Goal: Task Accomplishment & Management: Manage account settings

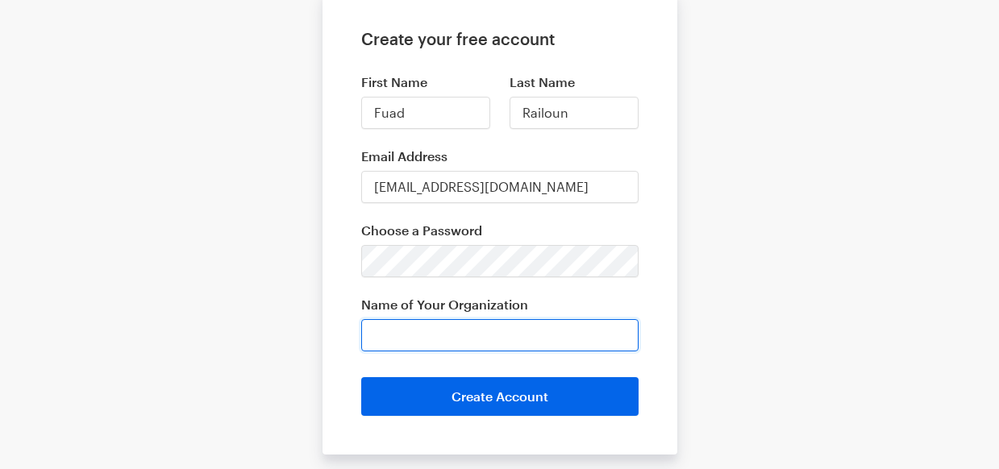
click at [377, 332] on input "Name of Your Organization" at bounding box center [499, 335] width 277 height 32
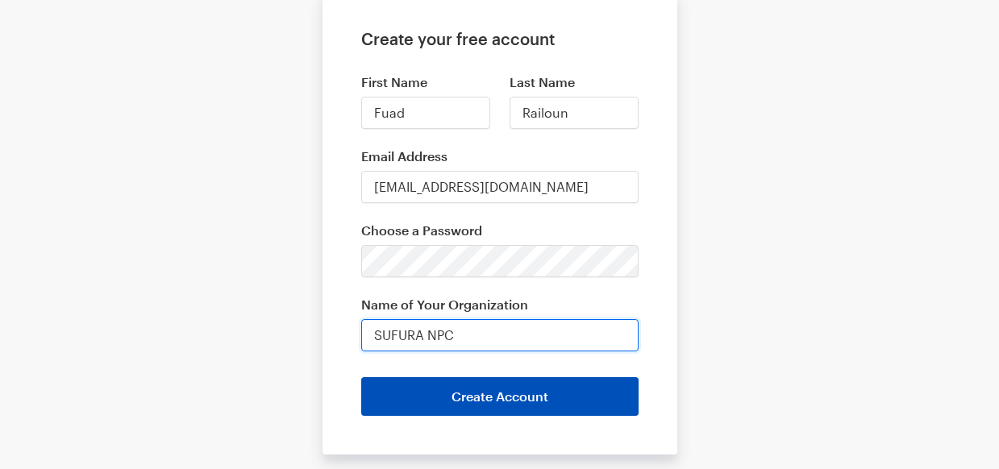
type input "SUFURA NPC"
click at [509, 403] on button "Create Account" at bounding box center [499, 396] width 277 height 39
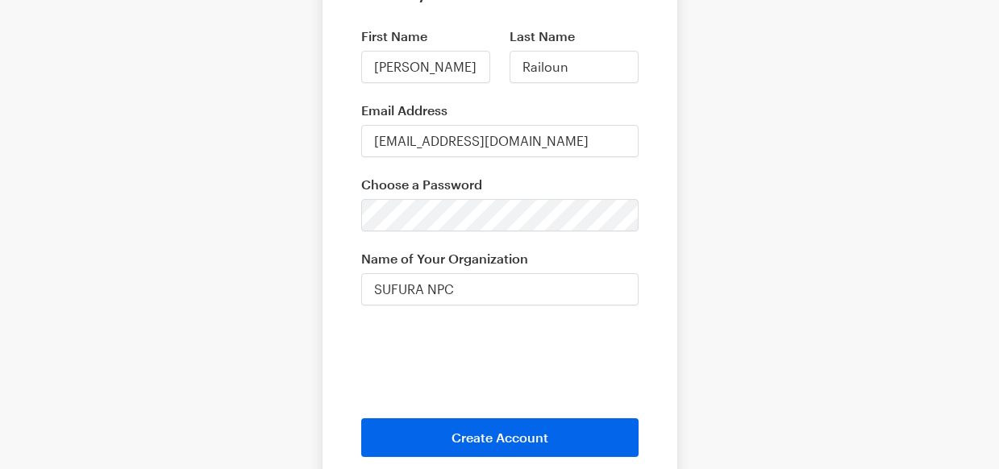
scroll to position [212, 0]
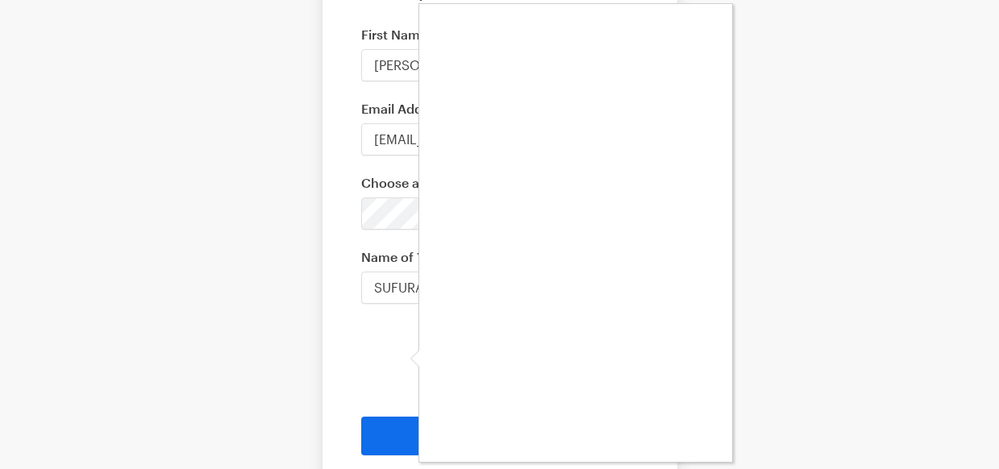
click at [392, 357] on div at bounding box center [499, 234] width 999 height 469
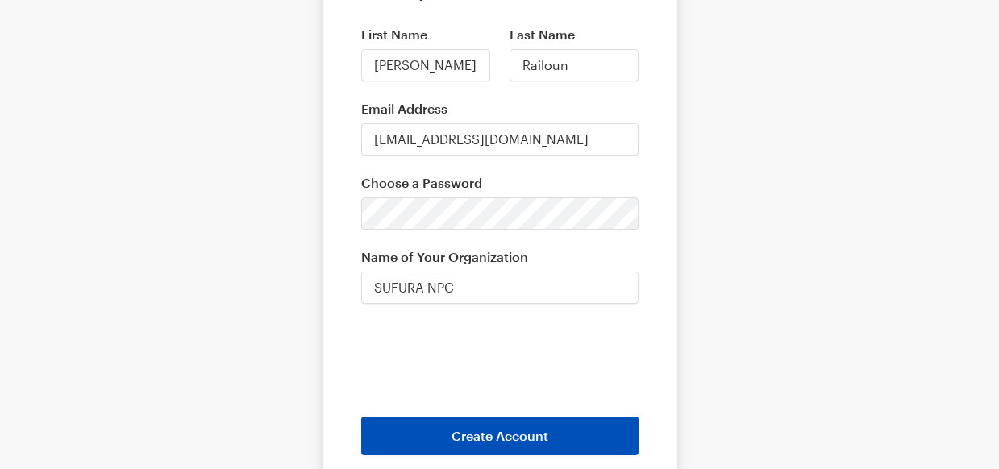
click at [500, 434] on button "Create Account" at bounding box center [499, 436] width 277 height 39
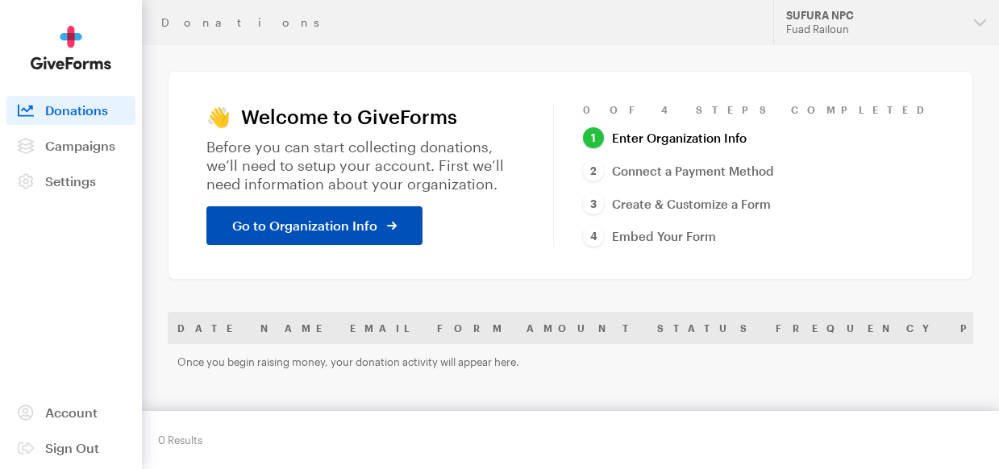
click at [387, 221] on icon at bounding box center [392, 226] width 10 height 10
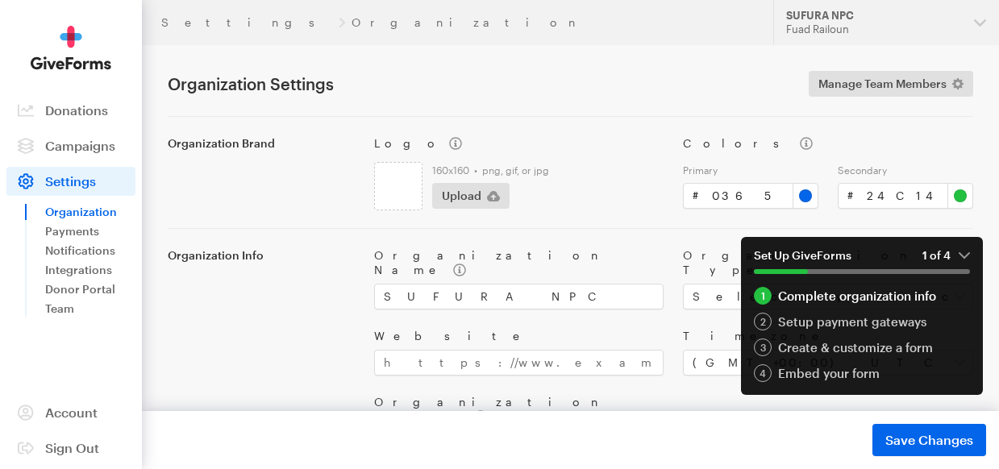
click at [384, 215] on div "Organization Brand Logo 160x160 • png, gif, or jpg Upload Colors Primary # #036…" at bounding box center [570, 387] width 805 height 542
click at [427, 217] on div "Organization Brand Logo 160x160 • png, gif, or jpg Upload Colors Primary # #036…" at bounding box center [570, 387] width 805 height 542
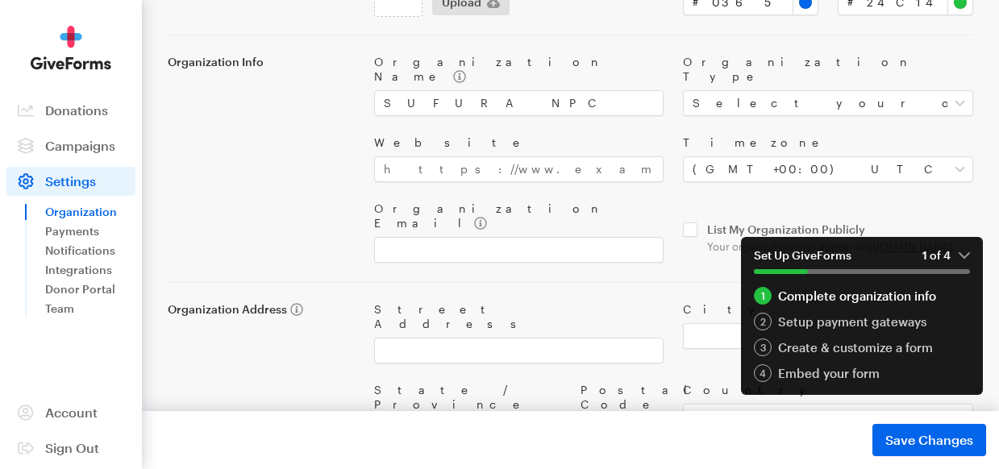
scroll to position [194, 0]
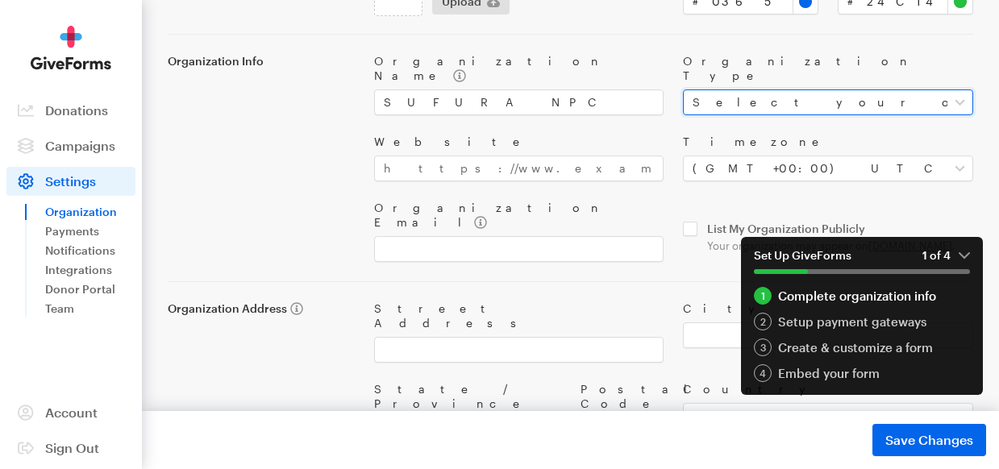
click at [961, 89] on select "Select your organization type Nonprofit Education Religious Political Other" at bounding box center [828, 102] width 290 height 26
select select "nonprofit"
click at [683, 89] on select "Select your organization type Nonprofit Education Religious Political Other" at bounding box center [828, 102] width 290 height 26
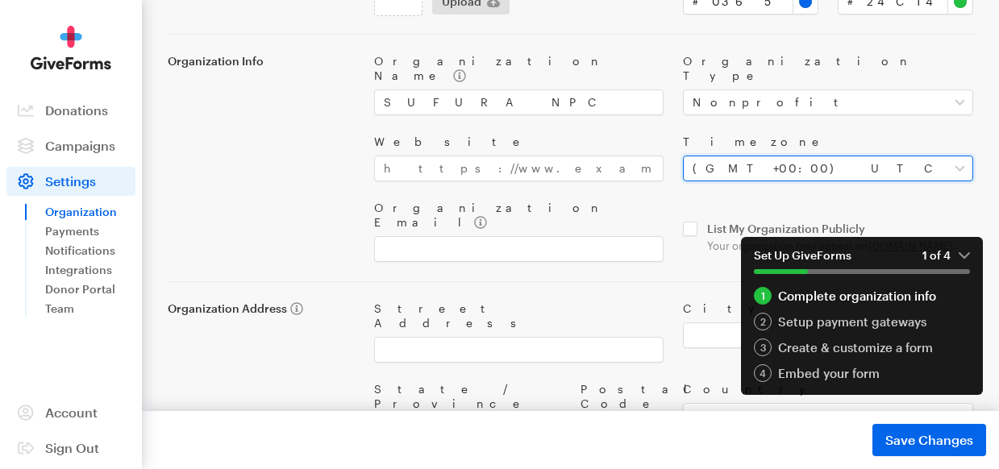
click at [965, 156] on select "Select your timezone (GMT-12:00) International Date Line West (GMT-11:00) Ameri…" at bounding box center [828, 169] width 290 height 26
select select "Pretoria"
click at [683, 156] on select "Select your timezone (GMT-12:00) International Date Line West (GMT-11:00) Ameri…" at bounding box center [828, 169] width 290 height 26
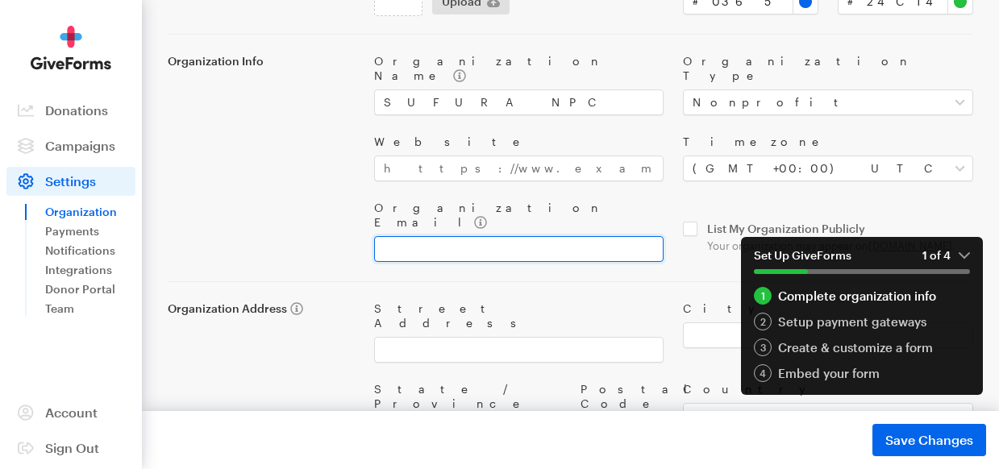
click at [391, 236] on input "Organization Email" at bounding box center [519, 249] width 290 height 26
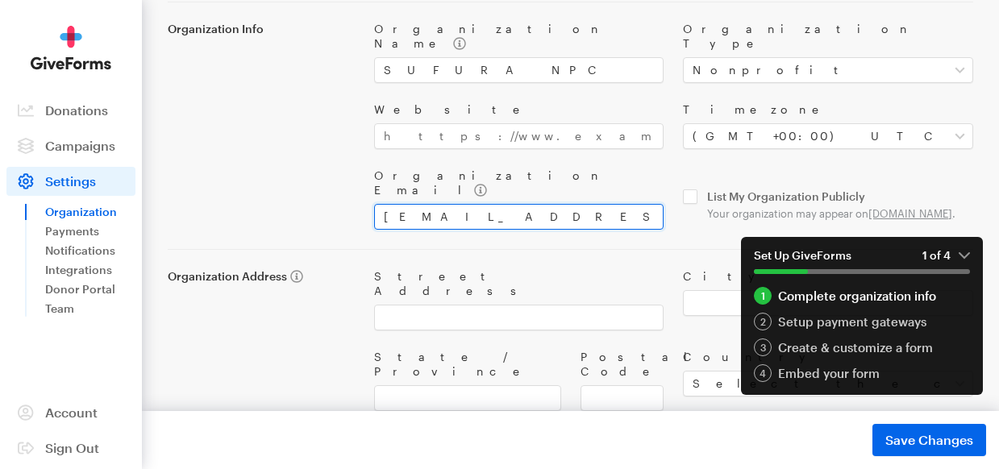
scroll to position [235, 0]
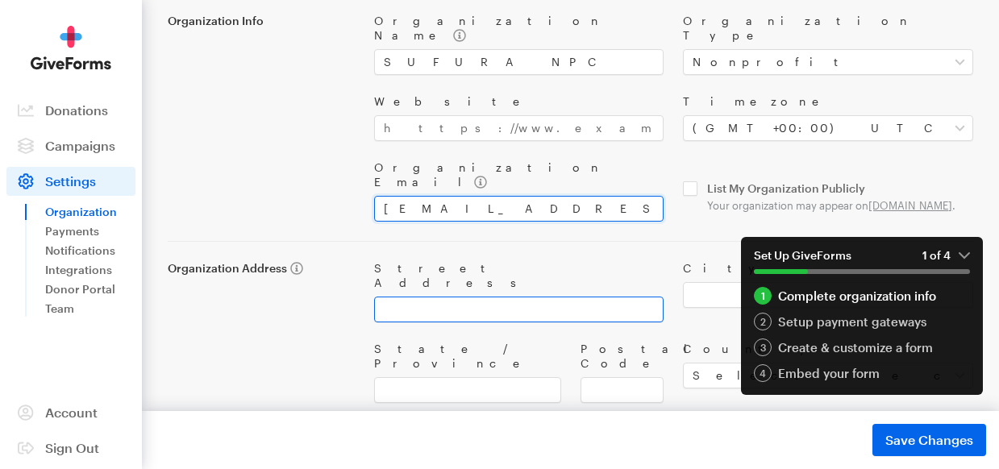
type input "fuadr786@gmail.com"
click at [383, 297] on input "Street Address" at bounding box center [519, 310] width 290 height 26
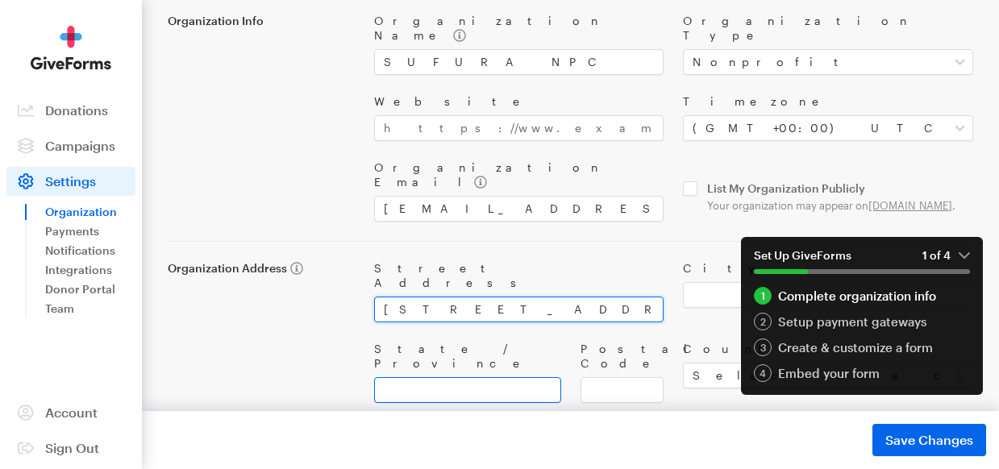
type input "5 Lea Road Ferness Estate Ottery Cape Town"
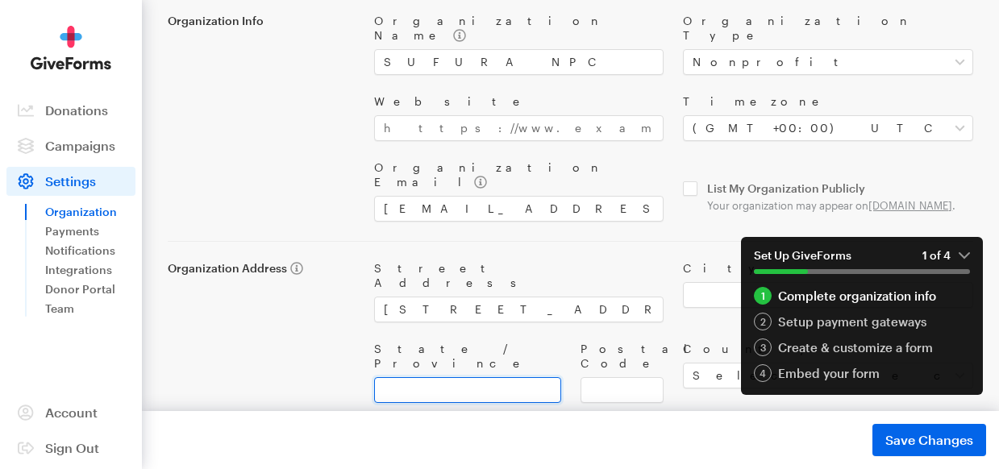
click at [388, 377] on input "State / Province" at bounding box center [467, 390] width 187 height 26
click at [434, 377] on input "Western Xape" at bounding box center [467, 390] width 187 height 26
type input "Western Cape"
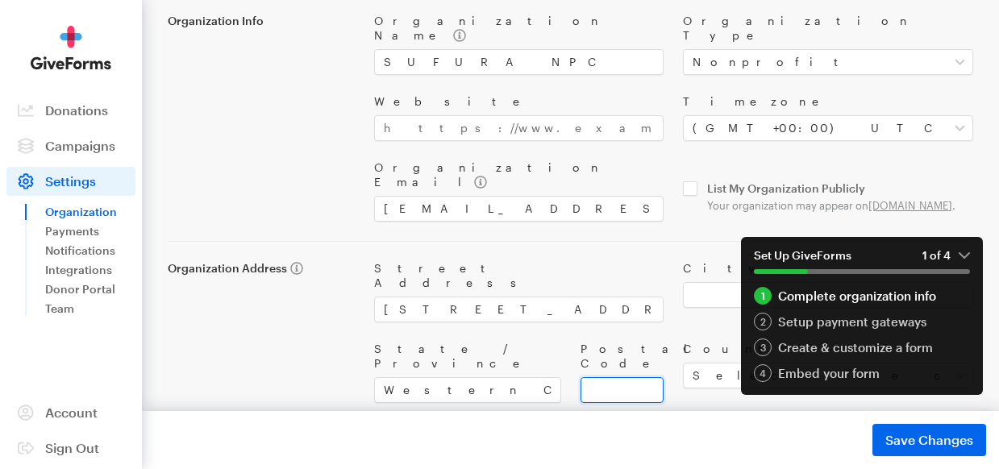
click at [589, 377] on input "Postal Code" at bounding box center [622, 390] width 84 height 26
type input "7800"
click at [691, 363] on select "Select the country of your organization United States Canada --------------- Af…" at bounding box center [828, 376] width 290 height 26
select select "ZA"
click at [683, 363] on select "Select the country of your organization United States Canada --------------- Af…" at bounding box center [828, 376] width 290 height 26
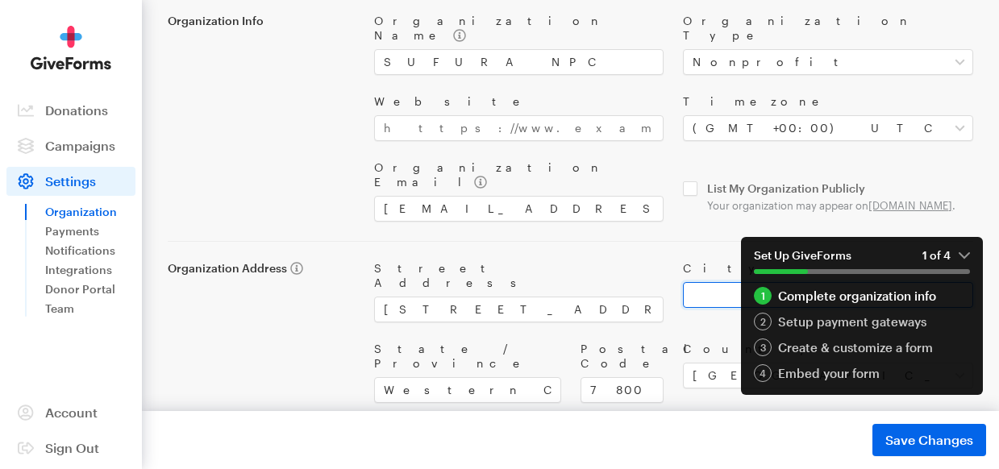
click at [706, 282] on input "City" at bounding box center [828, 295] width 290 height 26
click at [704, 282] on input "City" at bounding box center [828, 295] width 290 height 26
click at [707, 286] on input "Cepe" at bounding box center [828, 295] width 290 height 26
click at [726, 287] on input "Cape" at bounding box center [828, 295] width 290 height 26
type input "Cape Town"
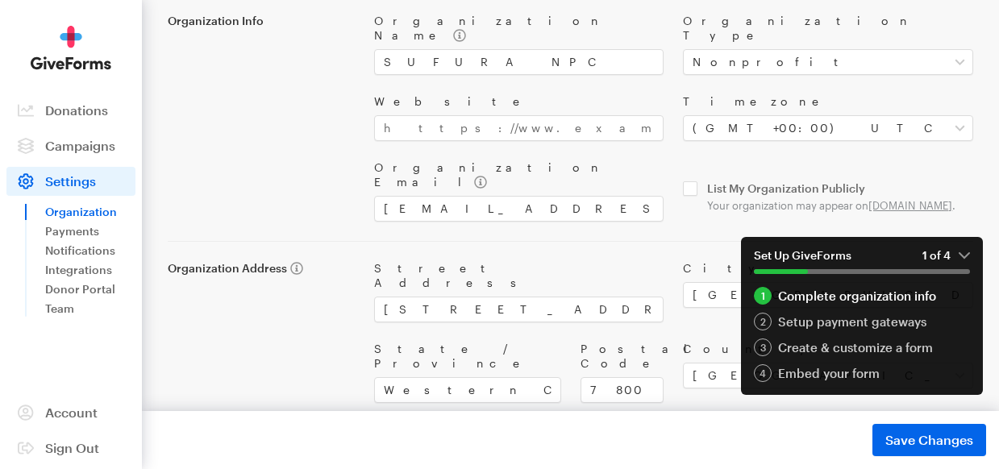
click at [670, 294] on div "Street Address 5 Lea Road Ferness Estate Ottery Cape Town" at bounding box center [518, 291] width 309 height 61
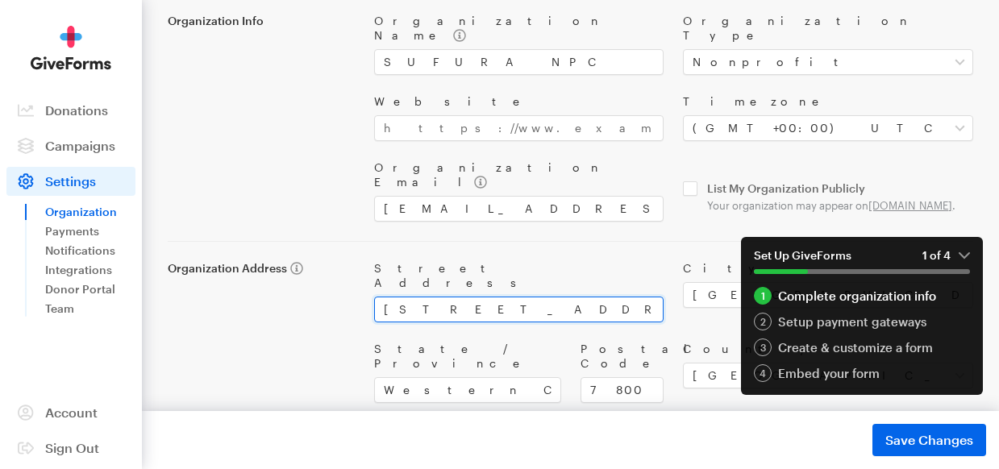
click at [622, 297] on input "5 Lea Road Ferness Estate Ottery Cape Town" at bounding box center [519, 310] width 290 height 26
type input "5 Lea Road Ferness Estate Ottery"
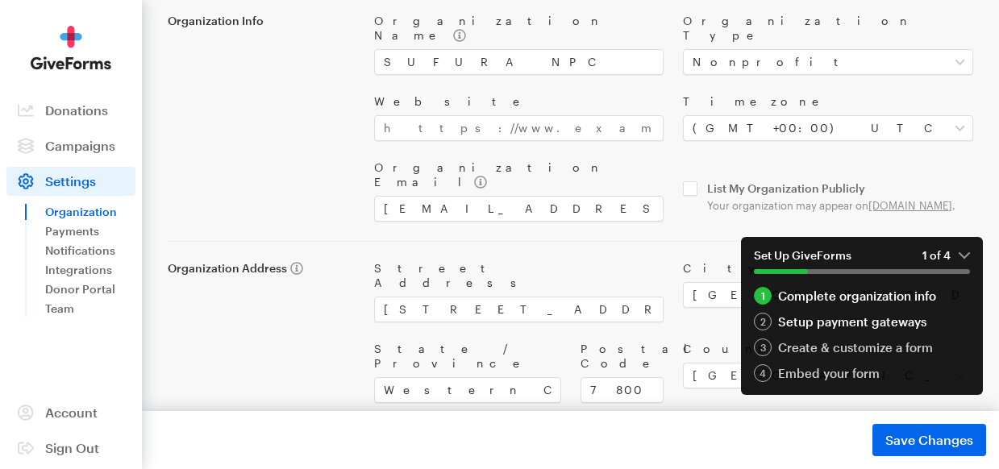
click at [760, 319] on div "2" at bounding box center [763, 322] width 18 height 18
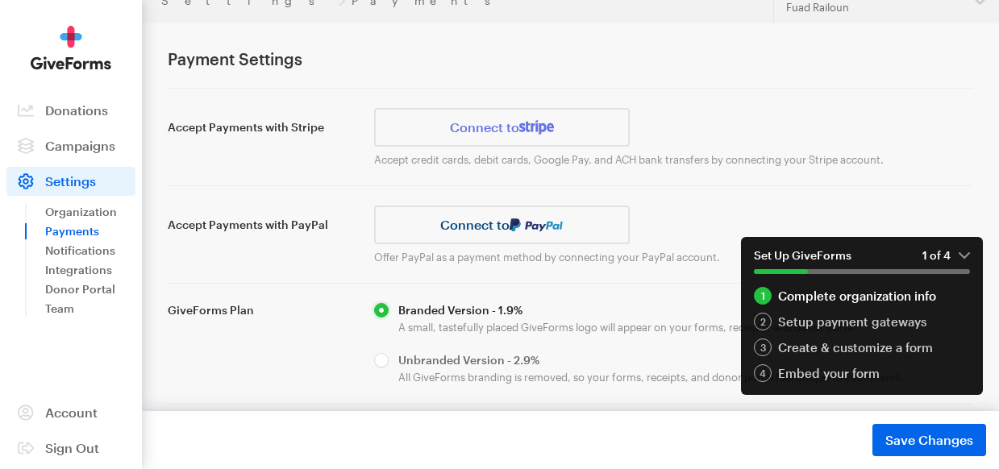
scroll to position [20, 0]
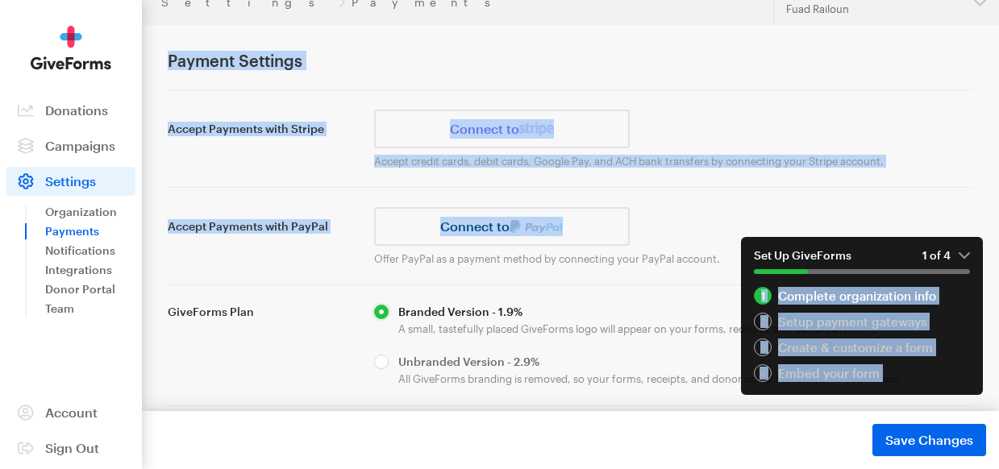
drag, startPoint x: 883, startPoint y: 234, endPoint x: 920, endPoint y: 281, distance: 60.3
click at [920, 281] on div "Settings Payments Updates Support SUFURA NPC Fuad Railoun Organizations SUFURA …" at bounding box center [499, 423] width 999 height 886
click at [922, 193] on div "Accept Payments with Stripe Connect to Accept credit cards, debit cards, Google…" at bounding box center [570, 335] width 805 height 492
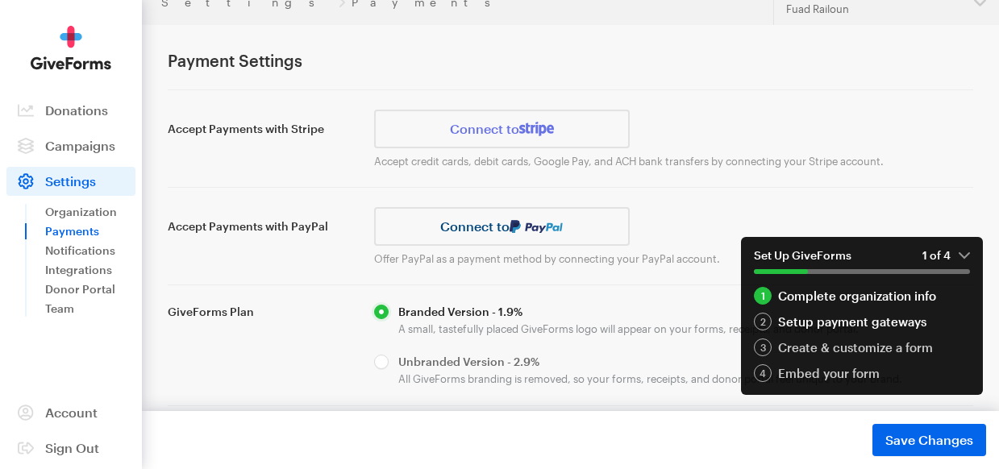
click at [904, 326] on div "Setup payment gateways" at bounding box center [862, 322] width 216 height 18
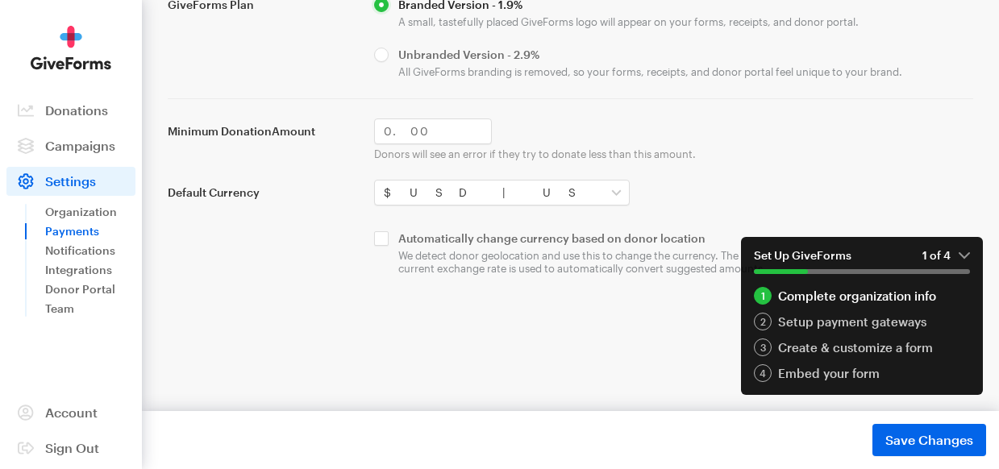
scroll to position [330, 0]
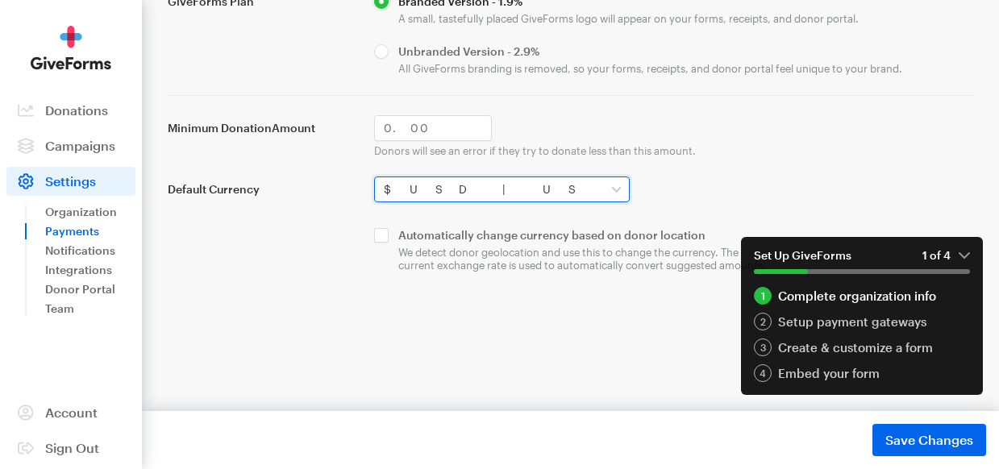
click at [617, 190] on select "$USD | US Dollar C$CAD | Canadian Dollars A$AUD | Australian Dollar £GBP | Brit…" at bounding box center [501, 190] width 255 height 26
select select "zar"
click at [374, 177] on select "$USD | US Dollar C$CAD | Canadian Dollars A$AUD | Australian Dollar £GBP | Brit…" at bounding box center [501, 190] width 255 height 26
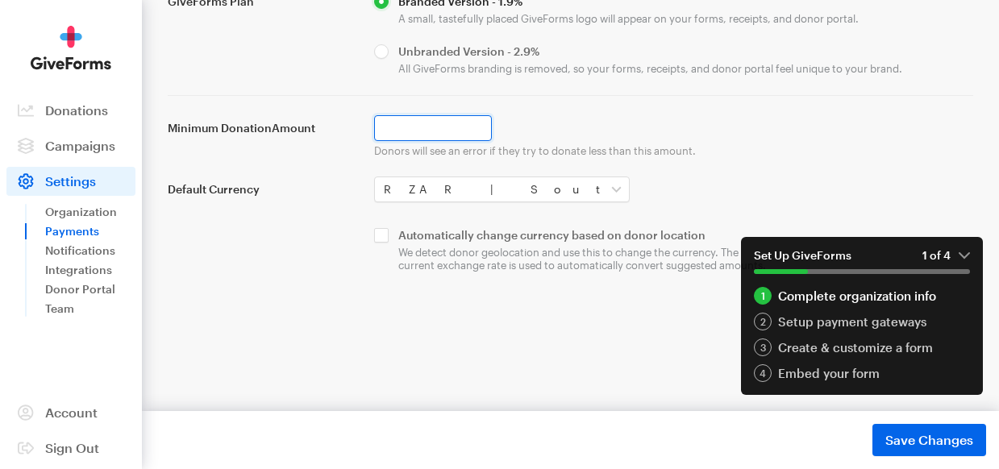
click at [390, 127] on input "Minimum Donation Amount" at bounding box center [433, 128] width 118 height 26
type input "1000"
click at [872, 424] on button "Save Changes Saved" at bounding box center [929, 440] width 114 height 32
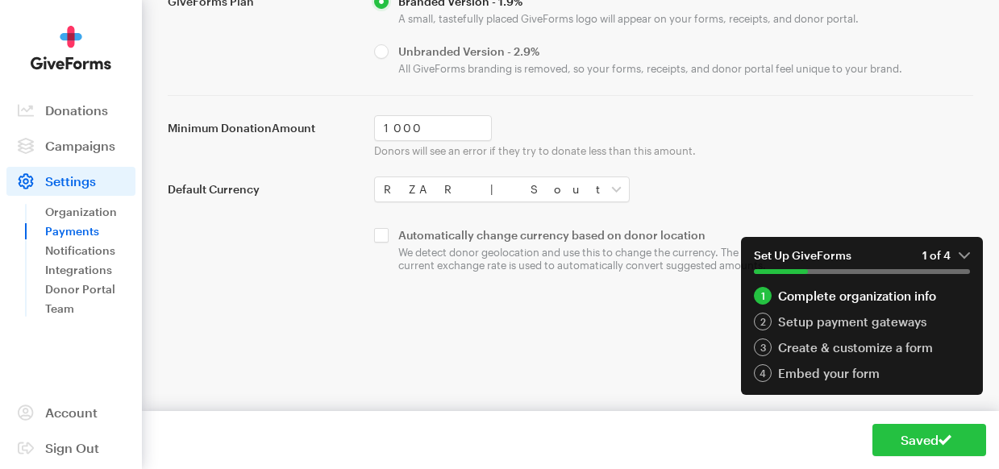
click at [751, 172] on form "GiveForms Plan Branded Version - 1.9% A small, tastefully placed GiveForms logo…" at bounding box center [570, 132] width 805 height 277
click at [384, 237] on input "checkbox" at bounding box center [570, 250] width 393 height 44
checkbox input "true"
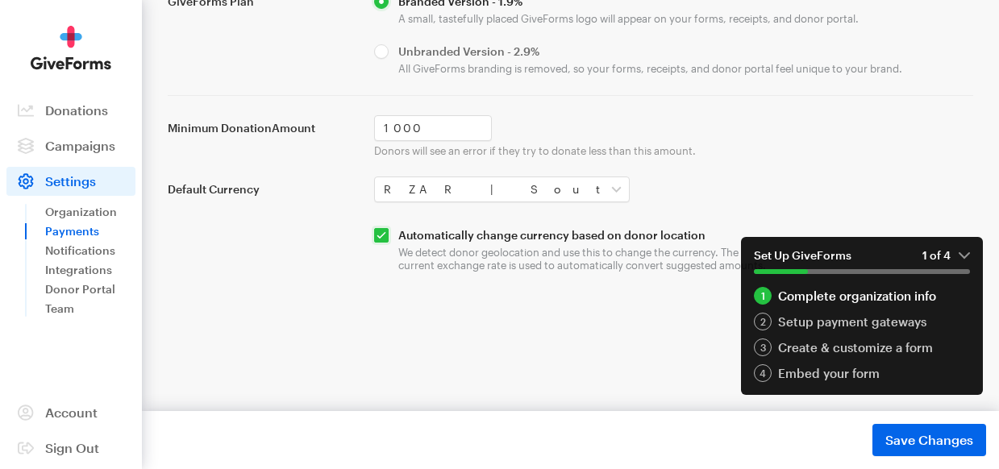
click at [495, 334] on main "Settings Payments Payment Settings Accept Payments with Stripe Connect to Accep…" at bounding box center [499, 135] width 999 height 841
click at [763, 347] on div "3" at bounding box center [763, 348] width 18 height 18
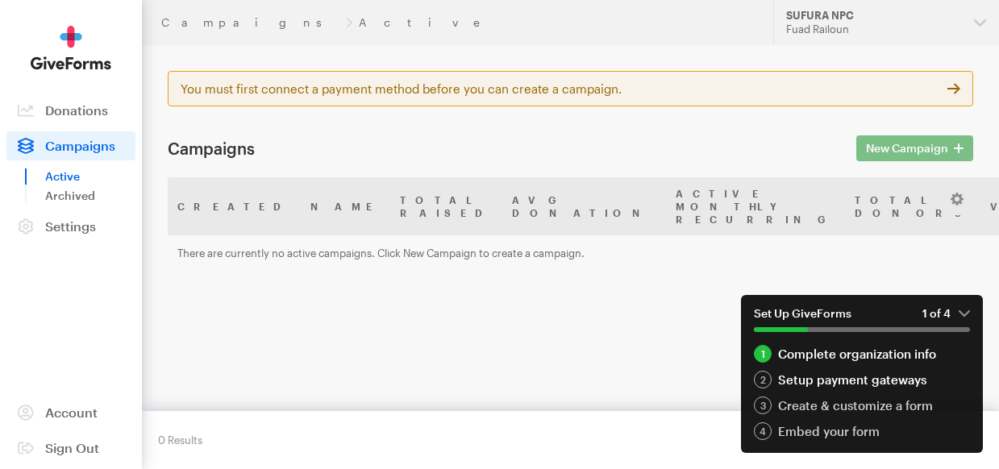
click at [755, 384] on div "2" at bounding box center [763, 380] width 18 height 18
click at [760, 378] on div "2" at bounding box center [763, 380] width 18 height 18
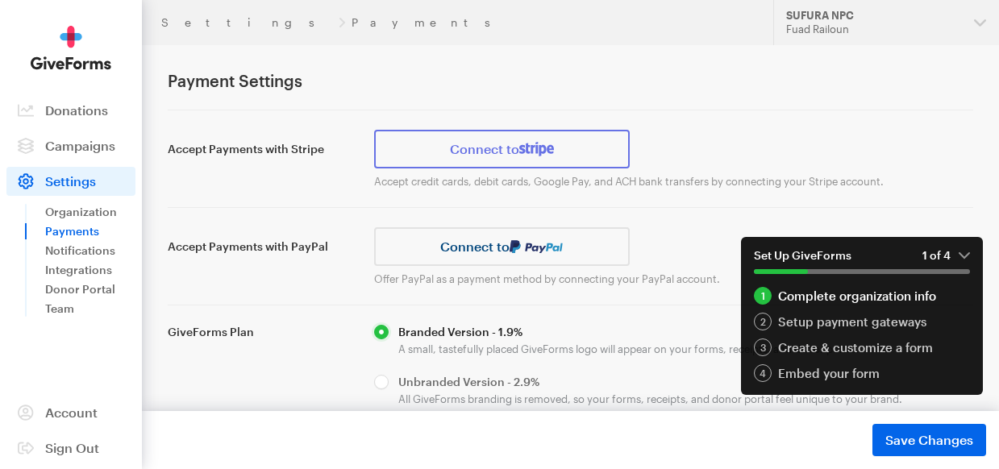
click at [564, 151] on link "Connect to" at bounding box center [501, 149] width 255 height 39
